Goal: Obtain resource: Download file/media

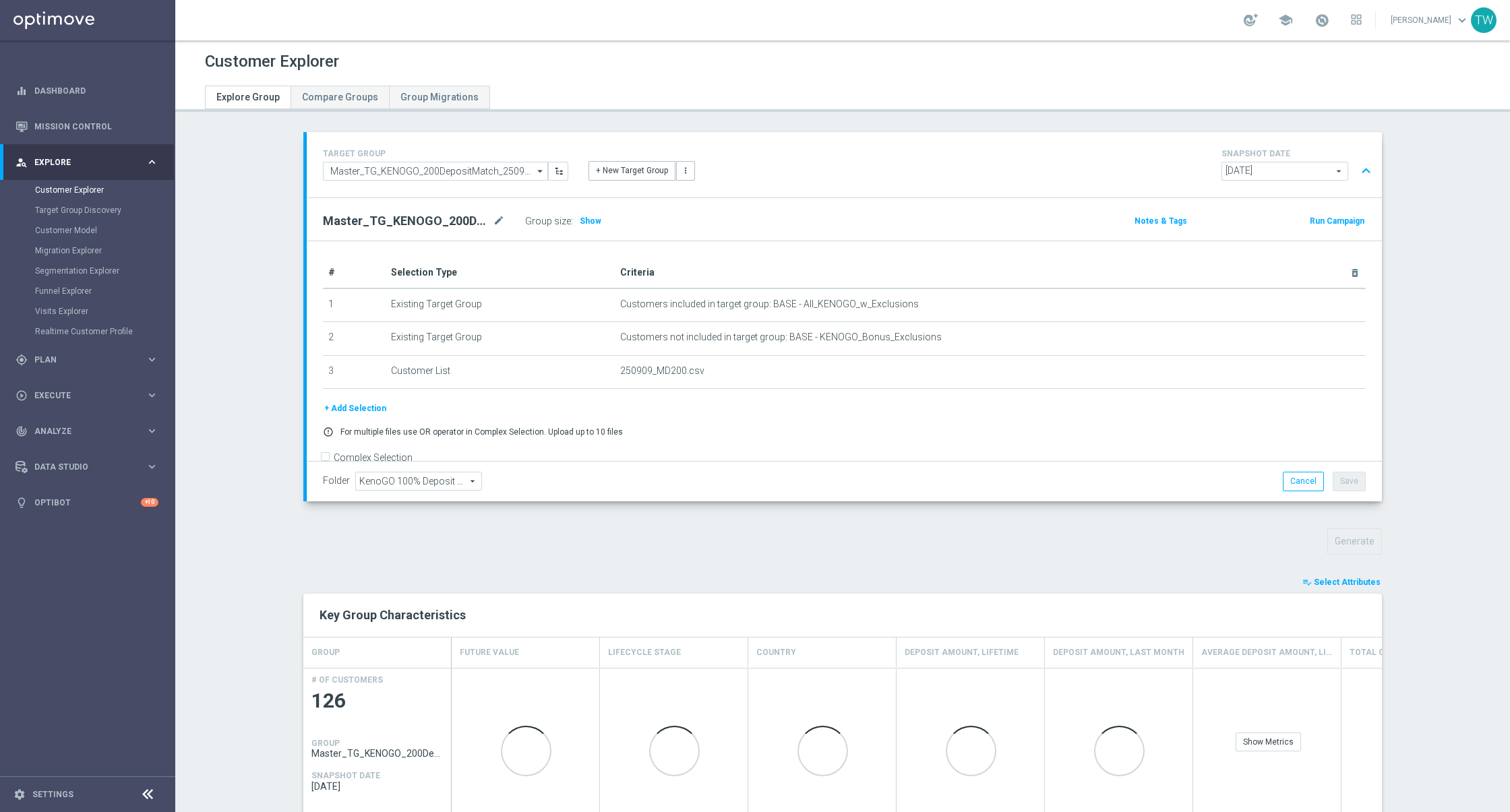
scroll to position [445, 0]
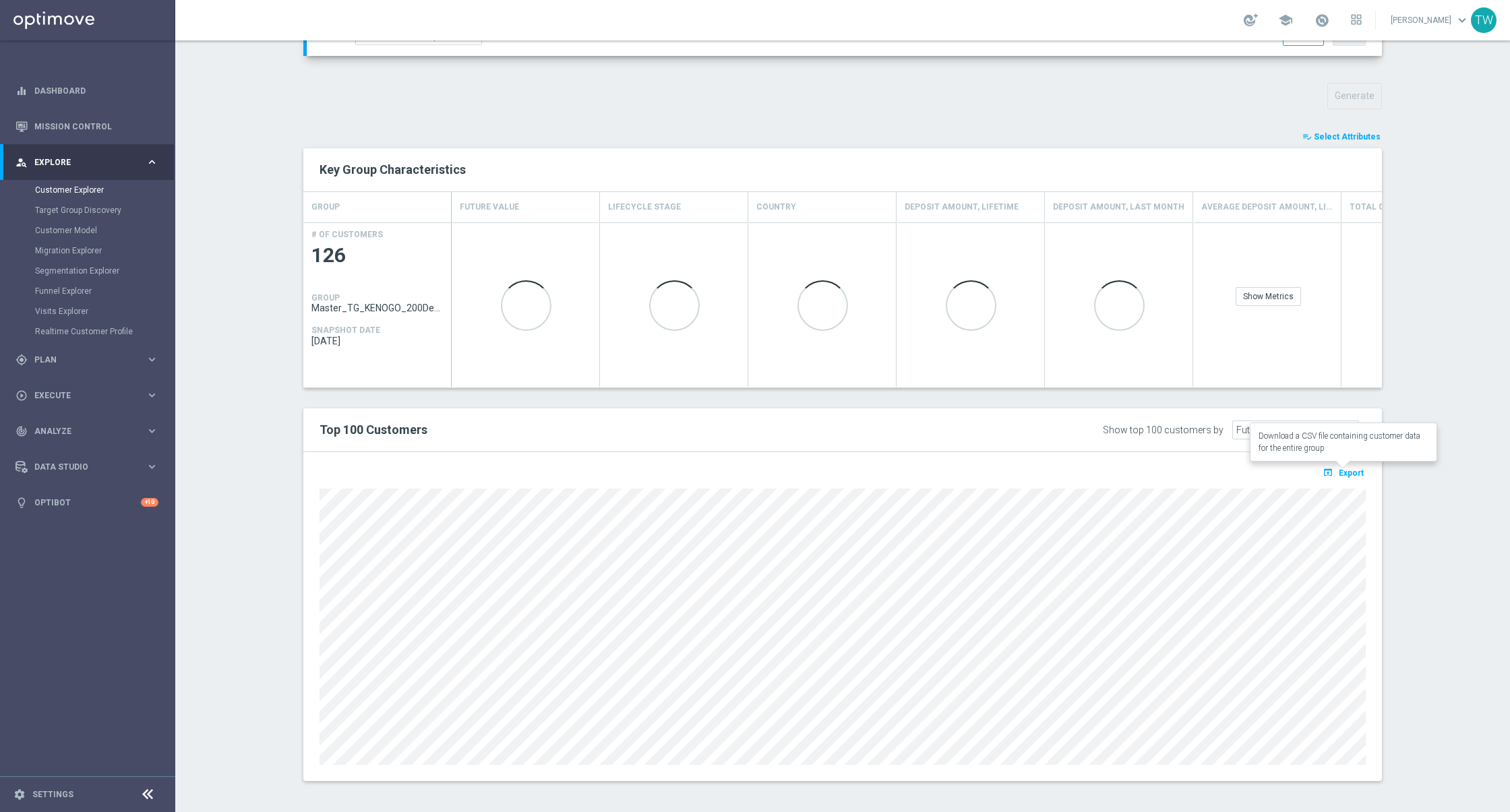
click at [1335, 469] on icon "open_in_browser" at bounding box center [1330, 472] width 14 height 11
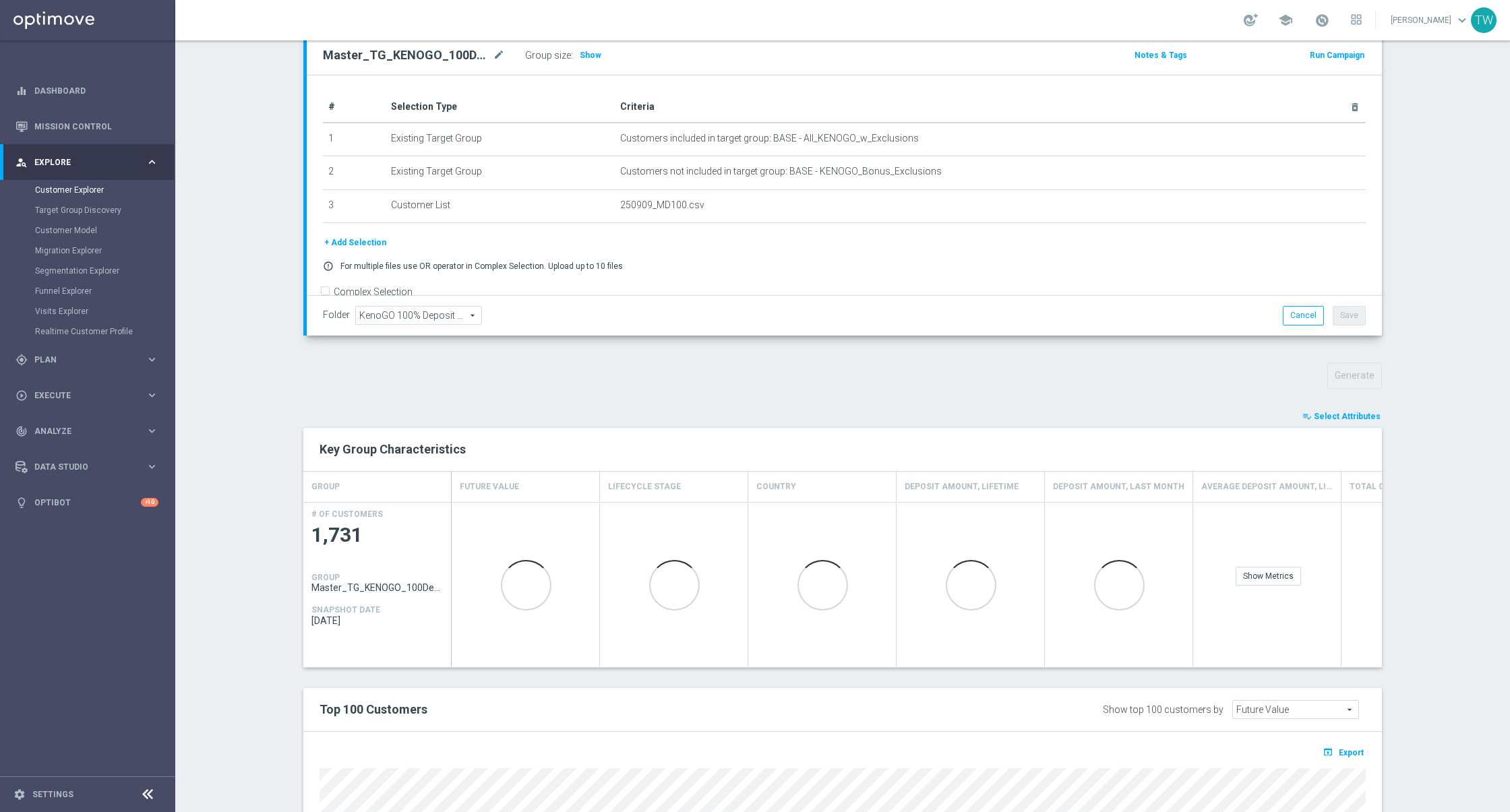
scroll to position [445, 0]
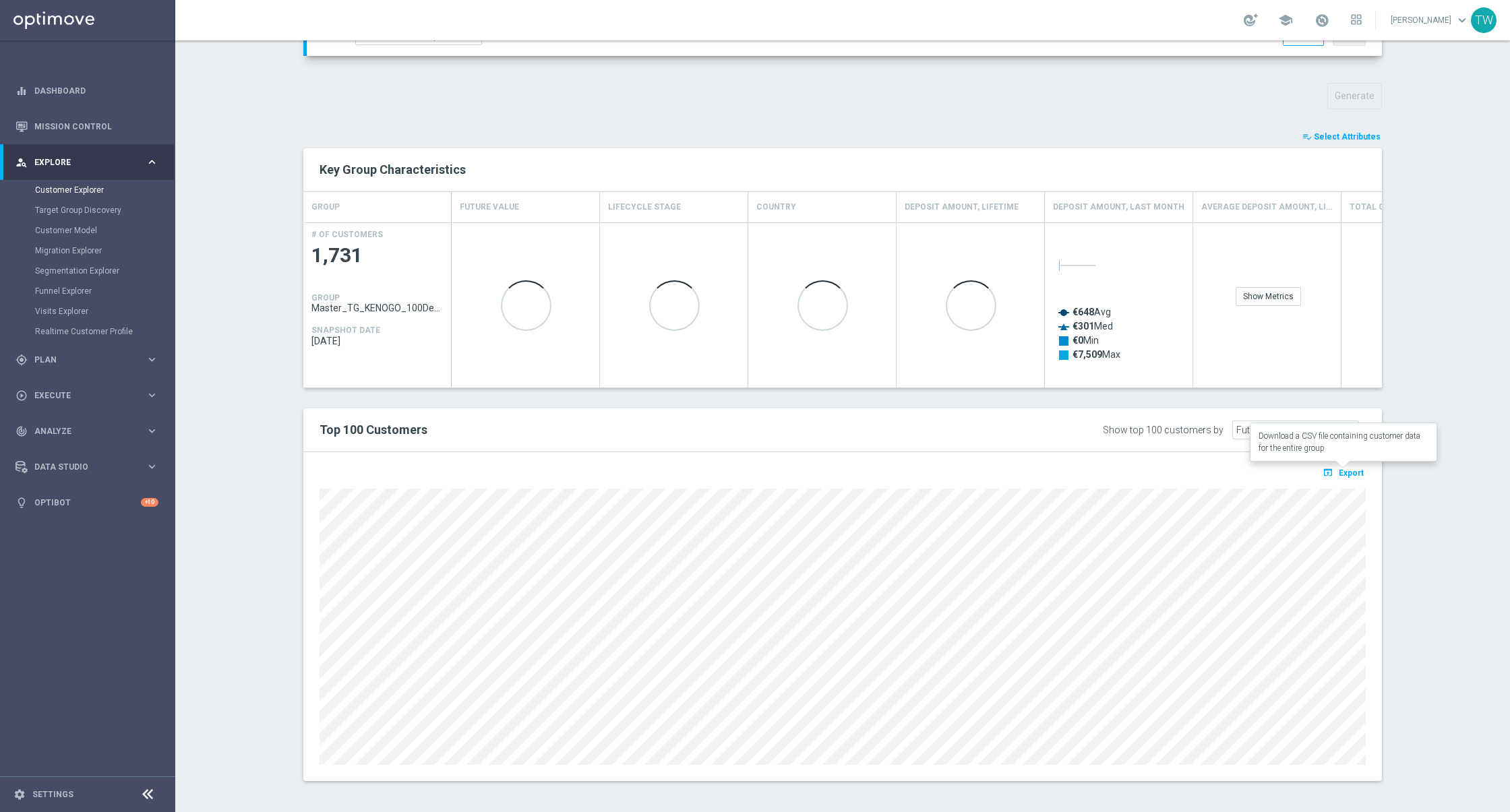
click at [1349, 474] on span "Export" at bounding box center [1351, 473] width 25 height 10
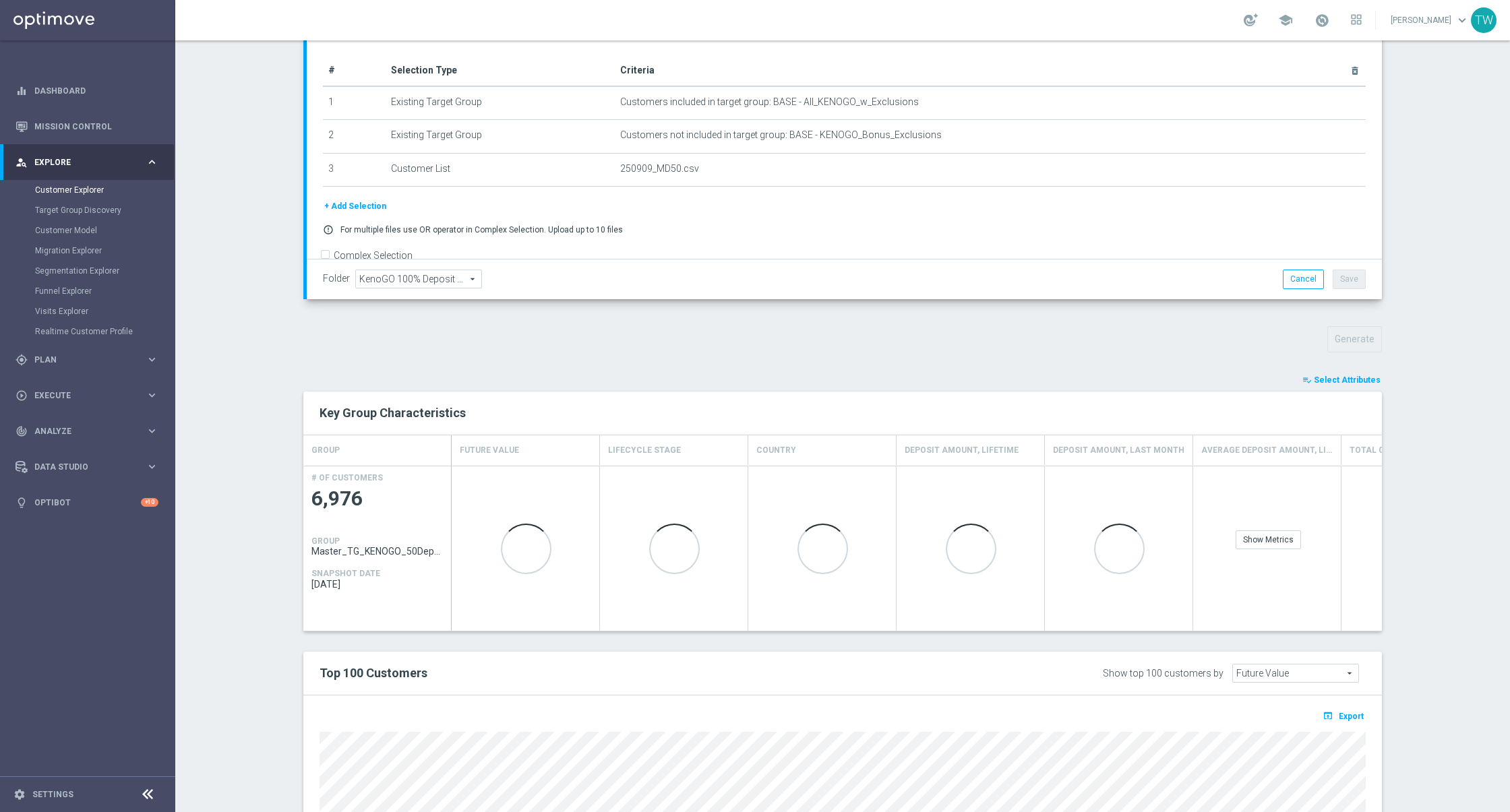
scroll to position [445, 0]
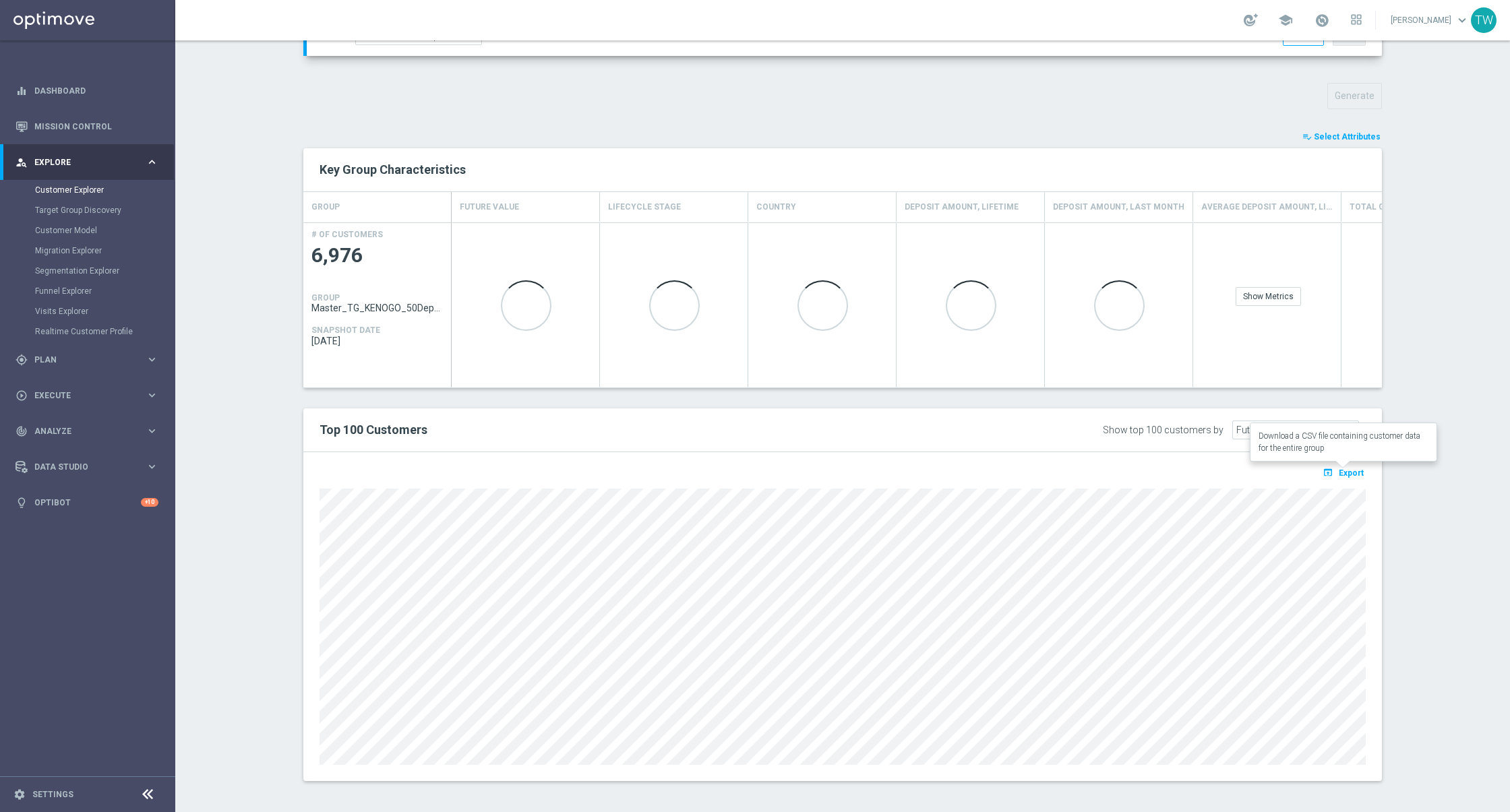
click at [1346, 472] on span "Export" at bounding box center [1351, 473] width 25 height 10
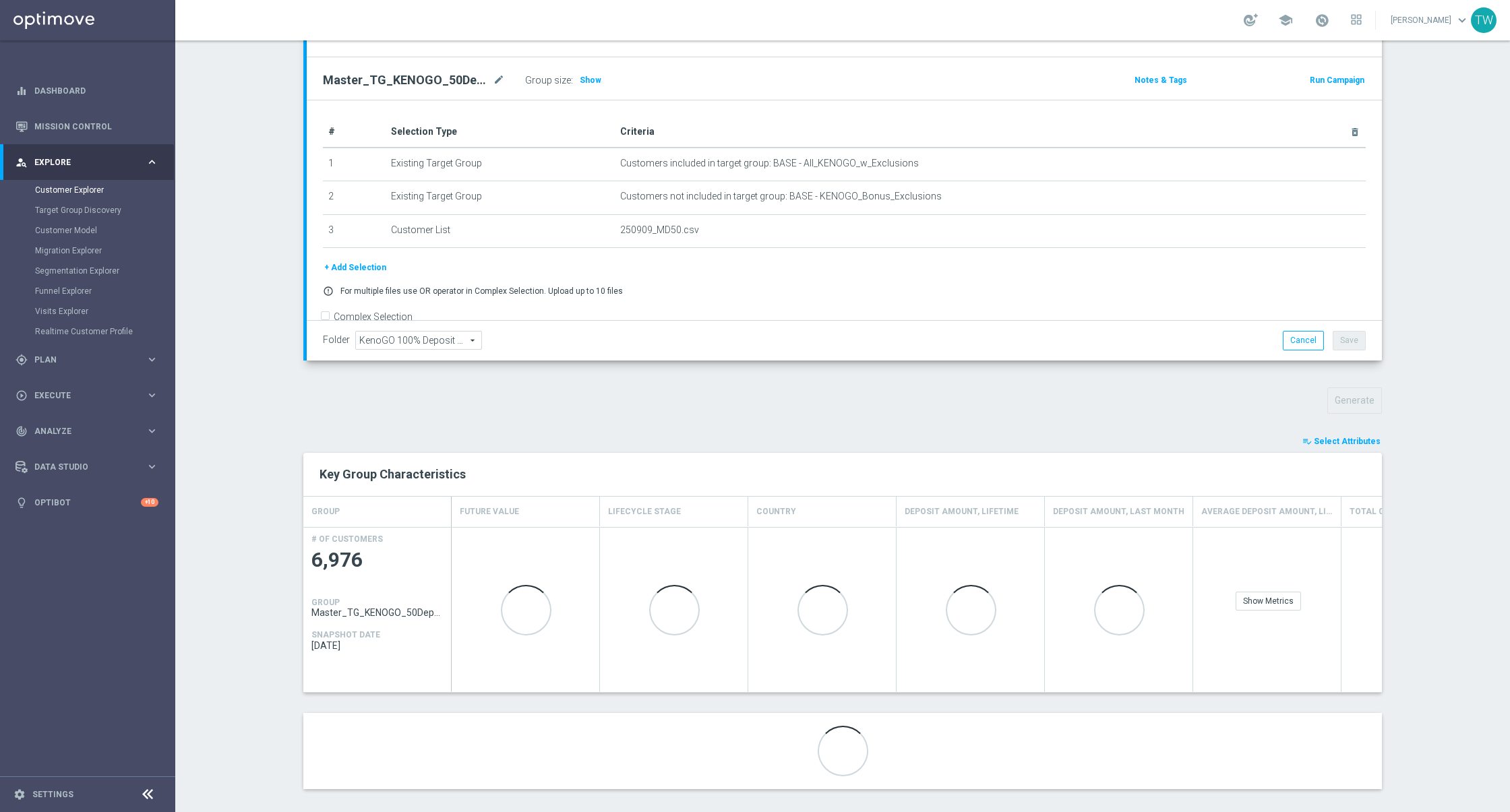
scroll to position [149, 0]
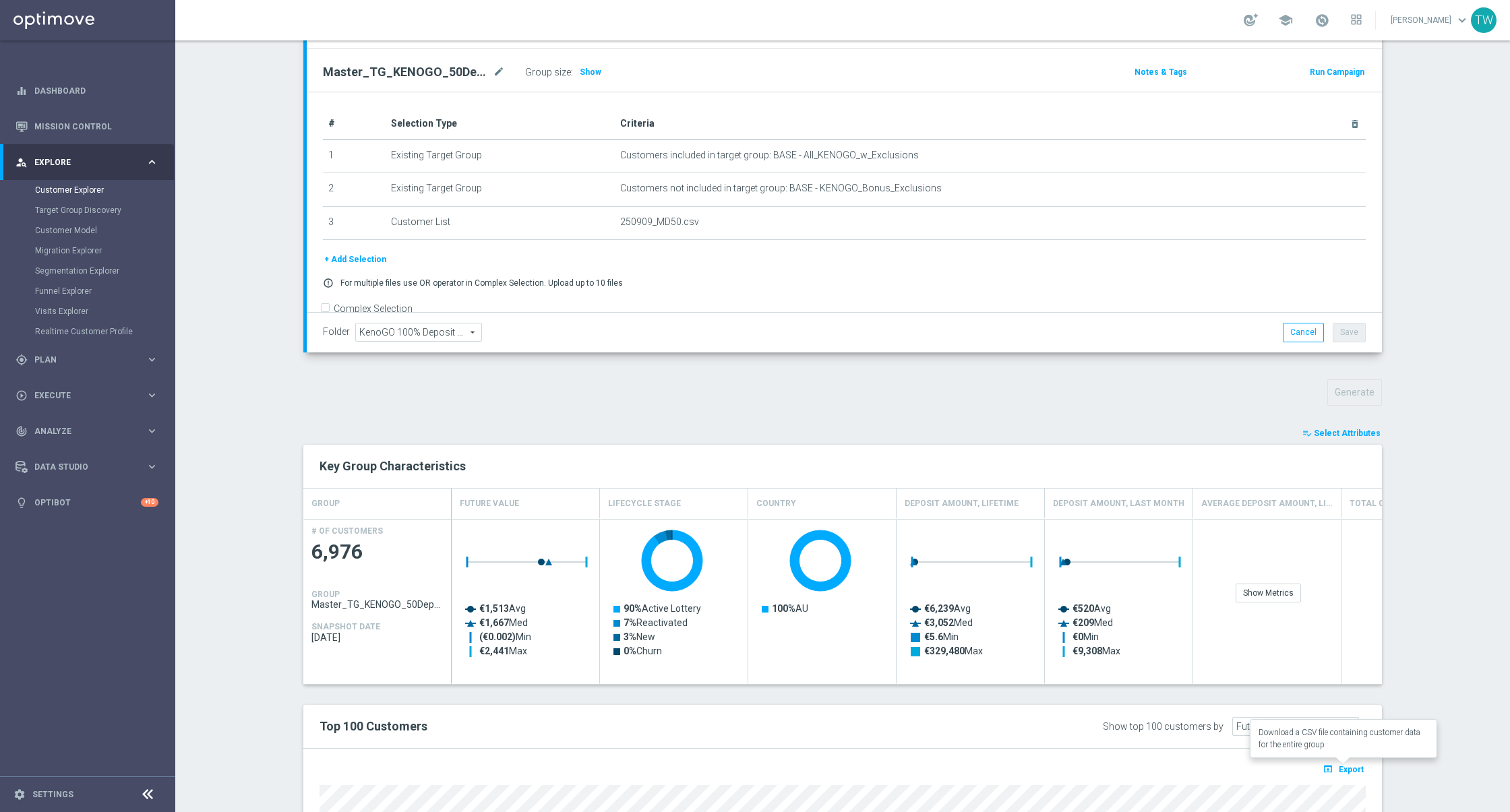
click at [1330, 760] on button "open_in_browser Export" at bounding box center [1343, 769] width 45 height 18
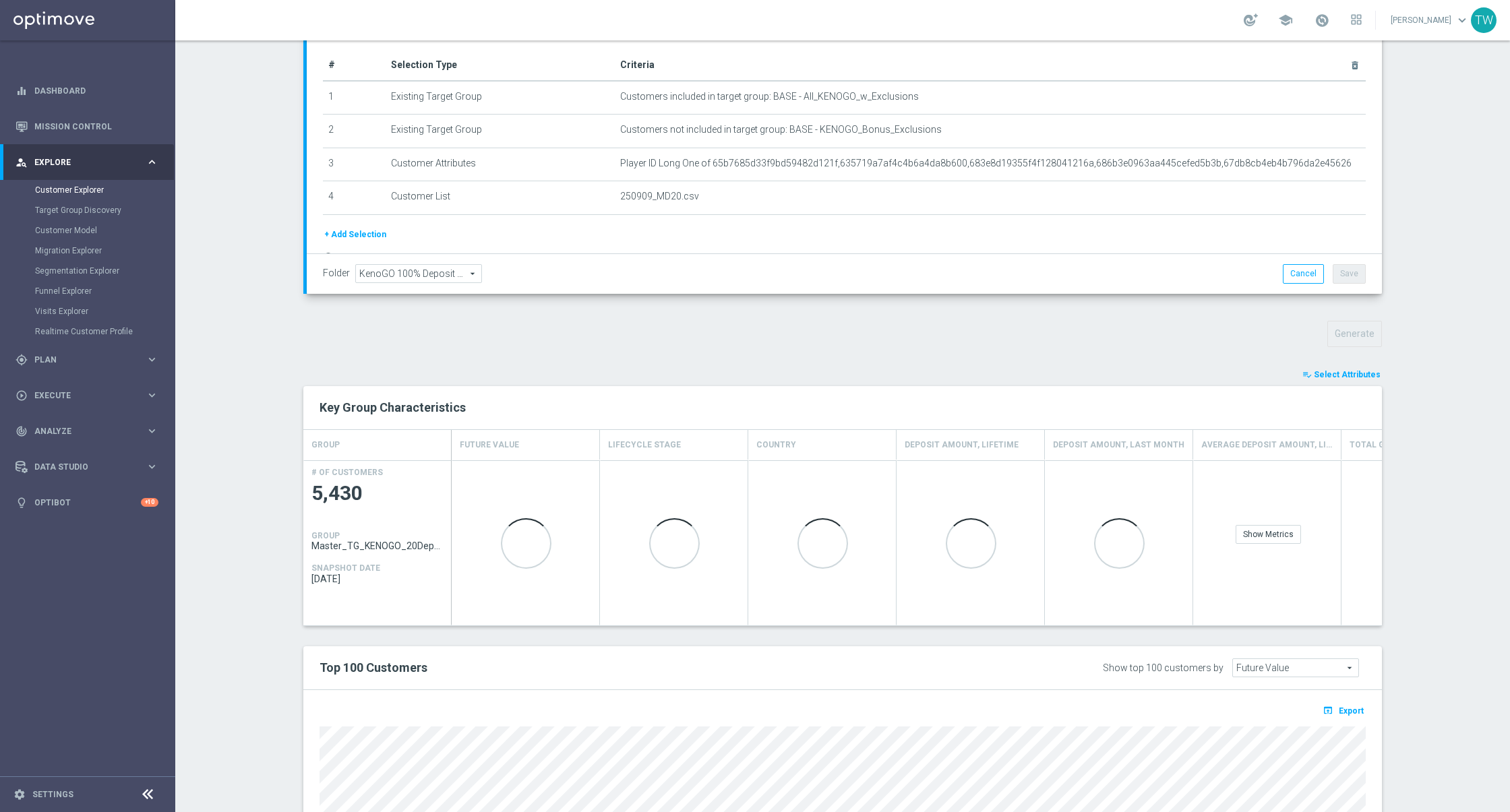
scroll to position [300, 0]
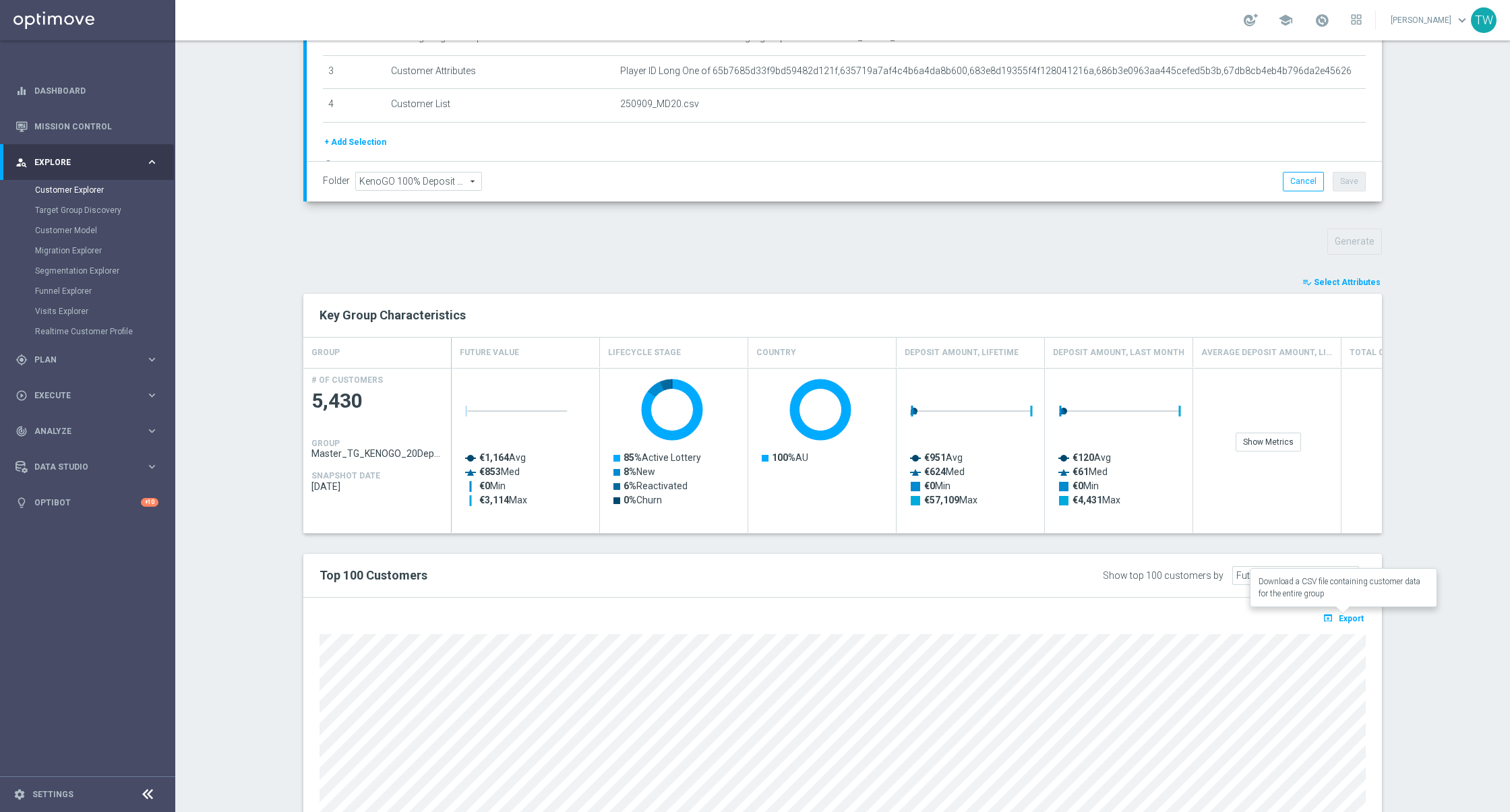
click at [1347, 621] on button "open_in_browser Export" at bounding box center [1343, 618] width 45 height 18
